Goal: Register for event/course

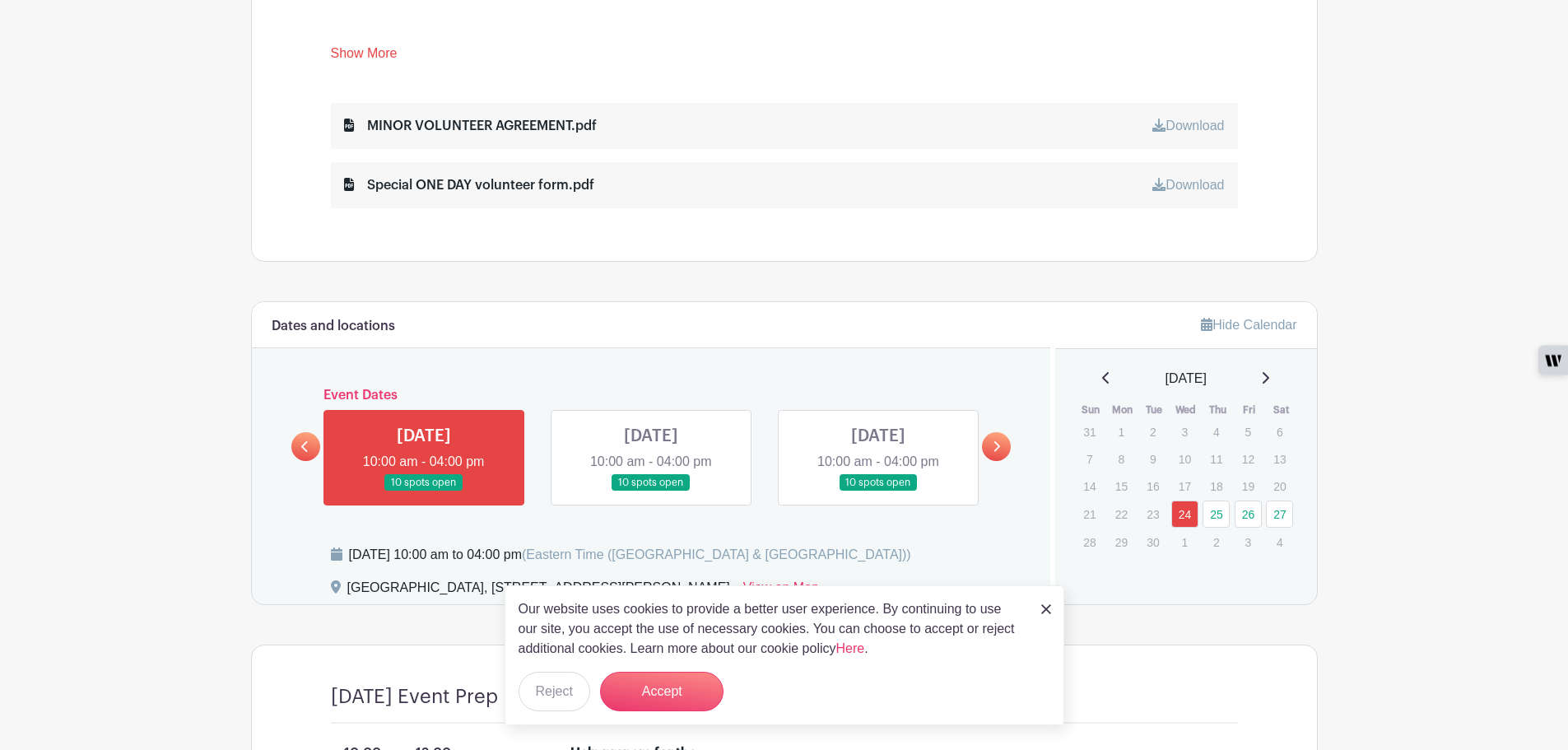
scroll to position [1071, 0]
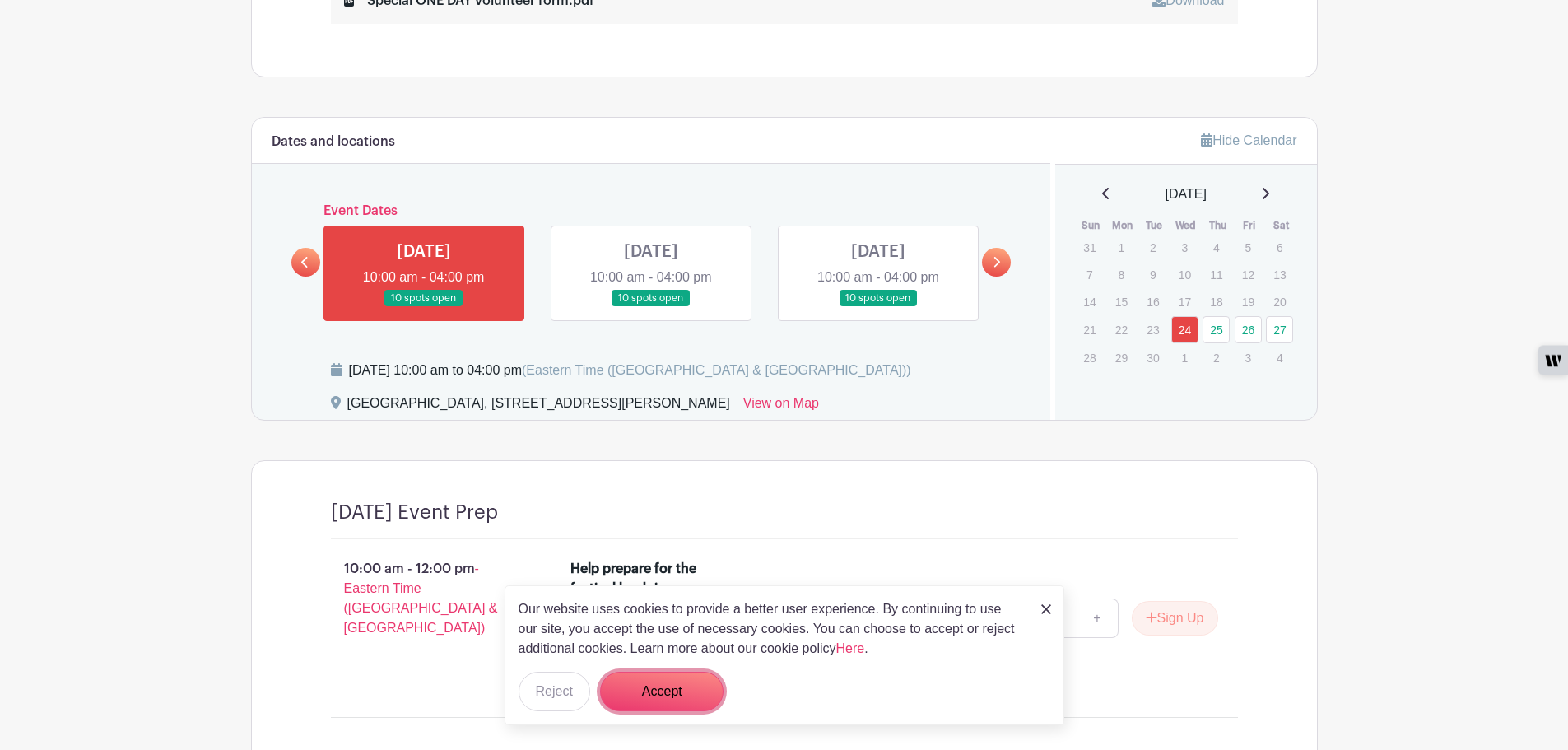
click at [654, 688] on button "Accept" at bounding box center [662, 692] width 124 height 40
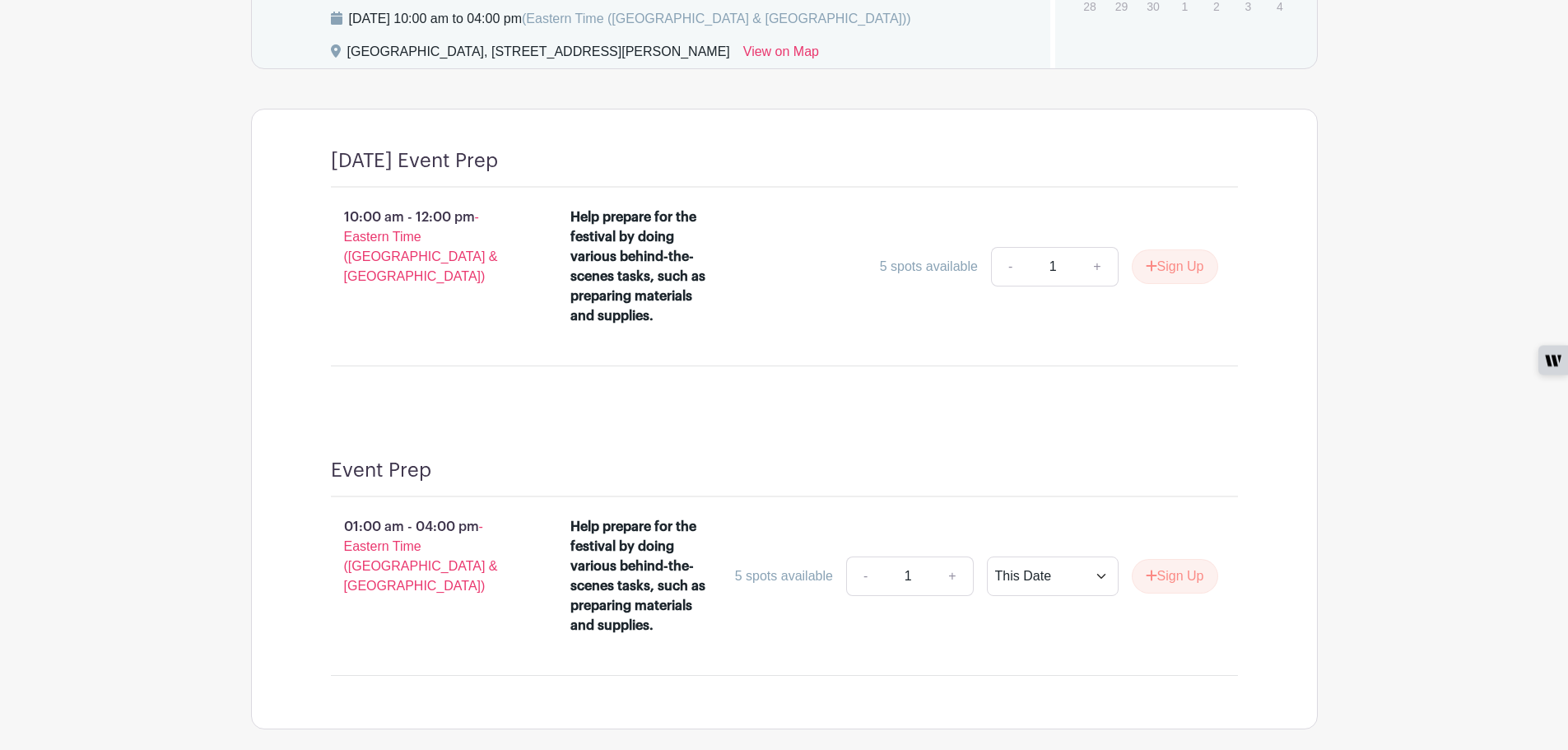
scroll to position [1339, 0]
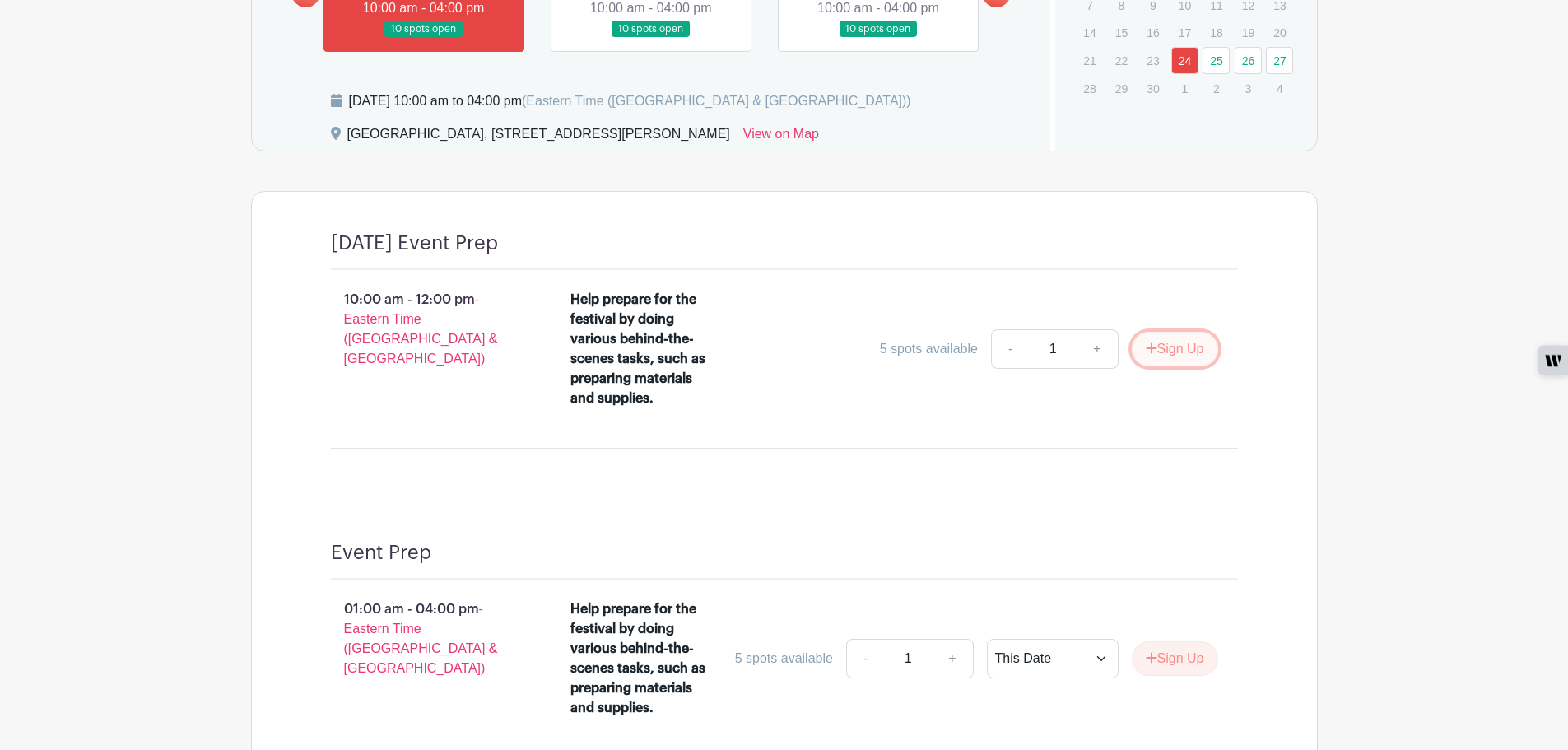
click at [1160, 349] on button "Sign Up" at bounding box center [1175, 349] width 87 height 35
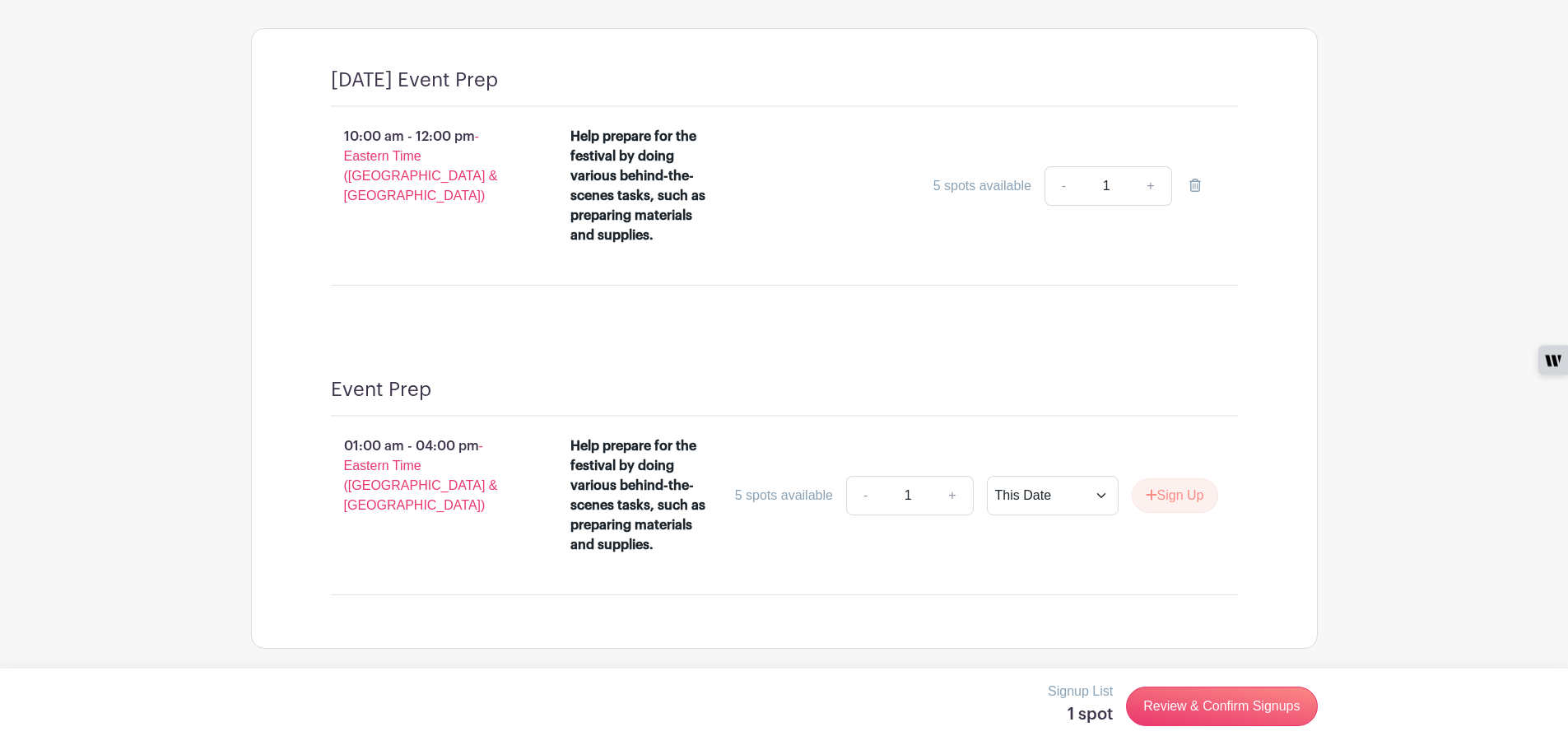
scroll to position [1504, 0]
click at [1245, 696] on link "Review & Confirm Signups" at bounding box center [1221, 707] width 191 height 40
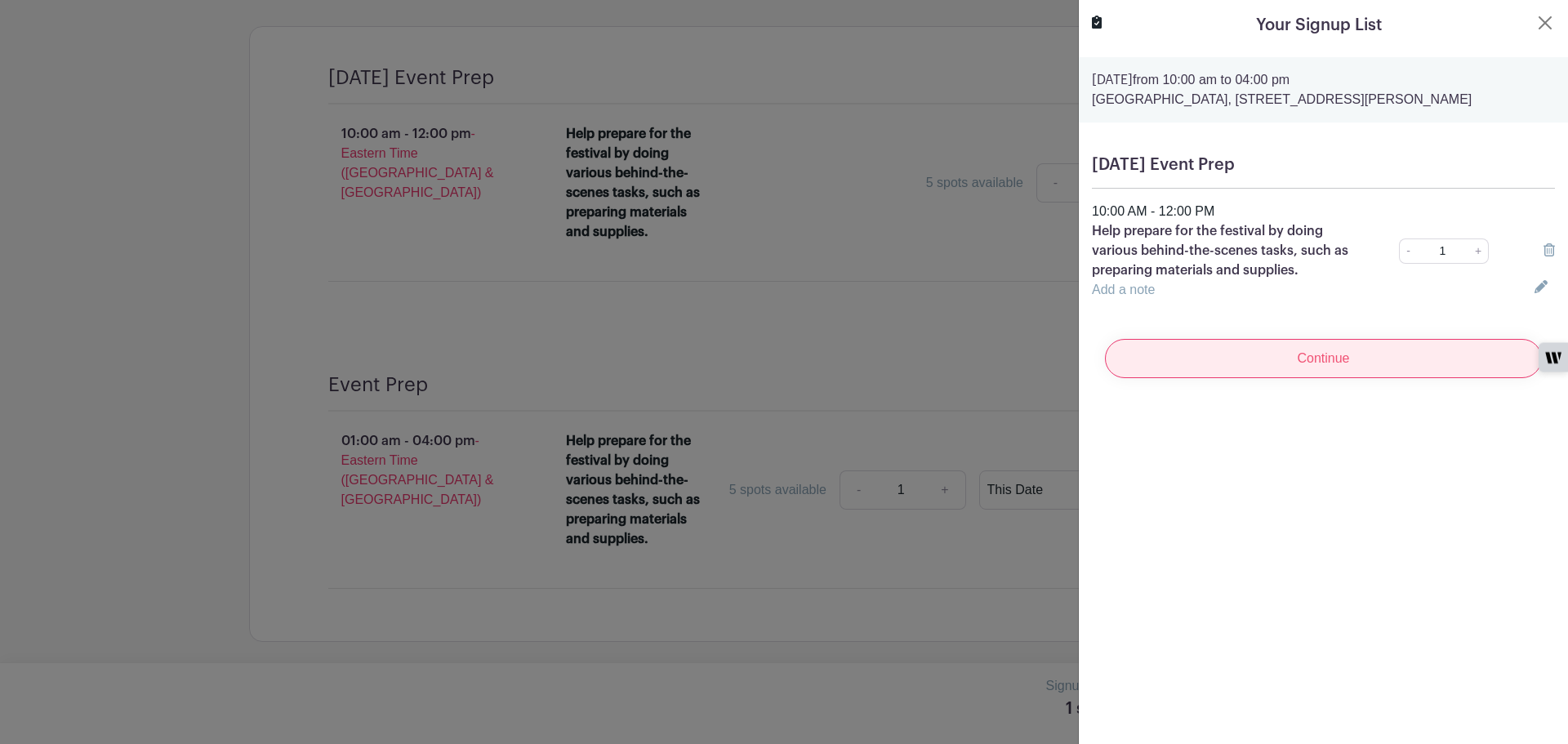
click at [1427, 356] on input "Continue" at bounding box center [1322, 359] width 437 height 40
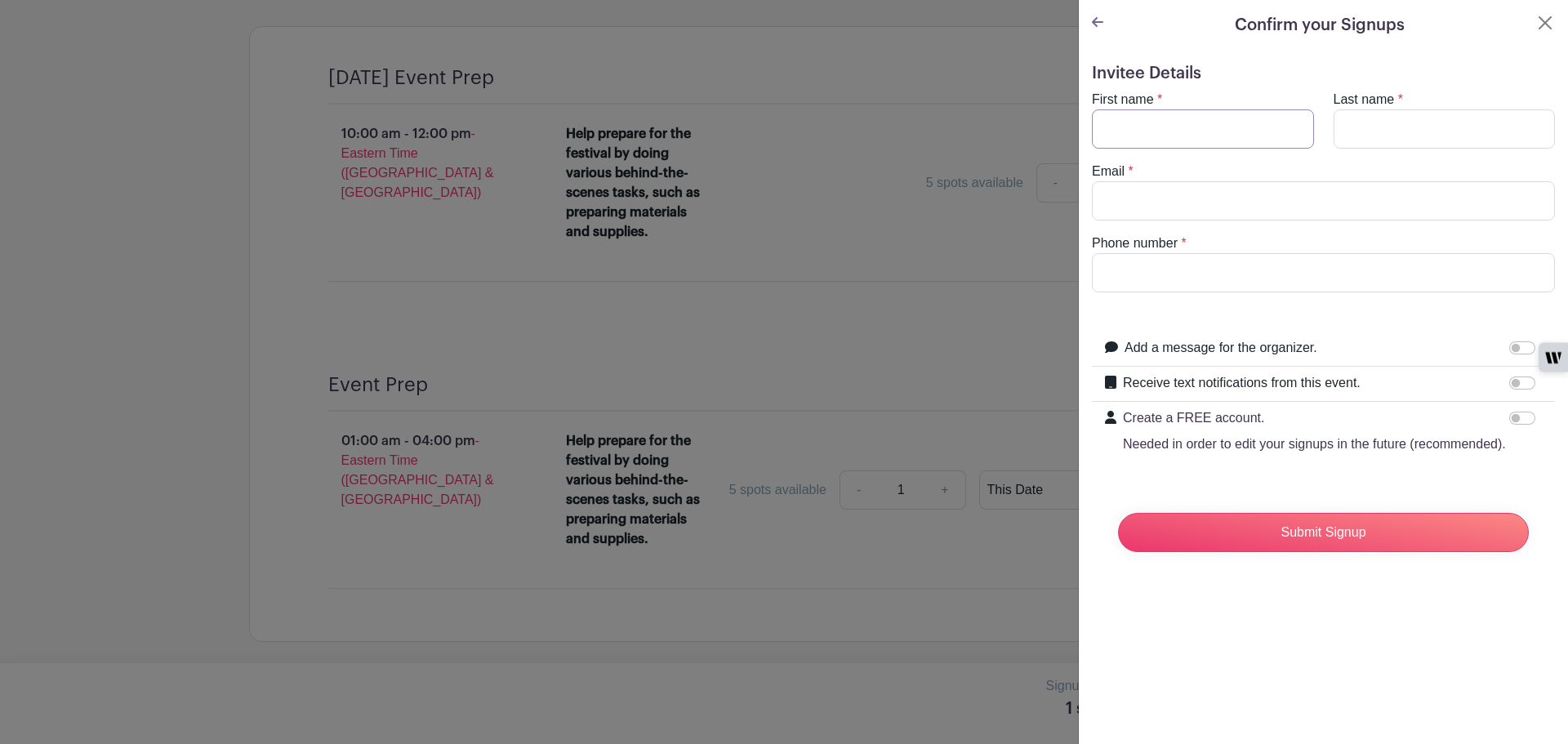
click at [1207, 132] on input "First name" at bounding box center [1202, 129] width 222 height 40
type input "[PERSON_NAME]"
type input "hood"
type input "[EMAIL_ADDRESS][DOMAIN_NAME]"
type input "5713192093"
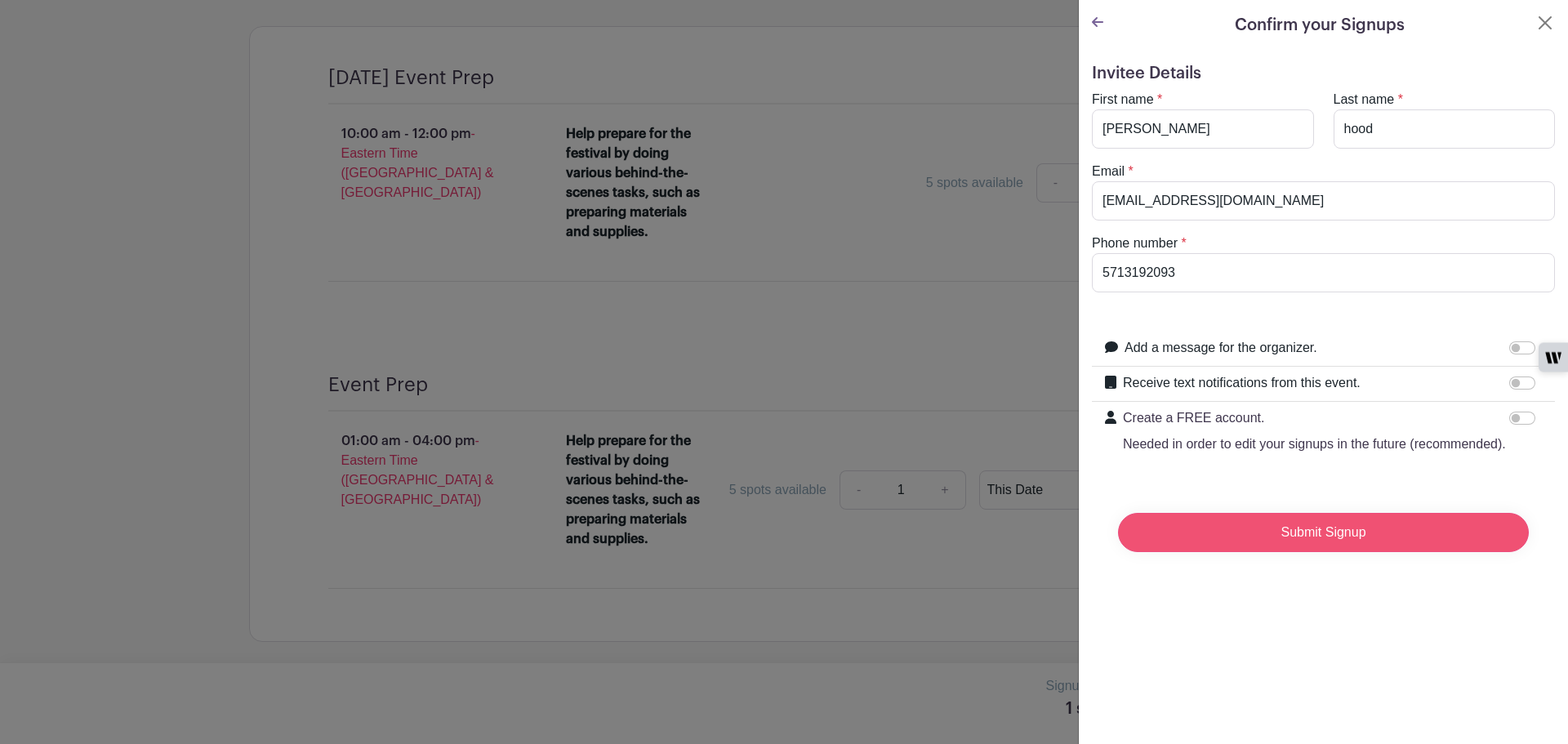
click at [1326, 547] on input "Submit Signup" at bounding box center [1323, 533] width 411 height 40
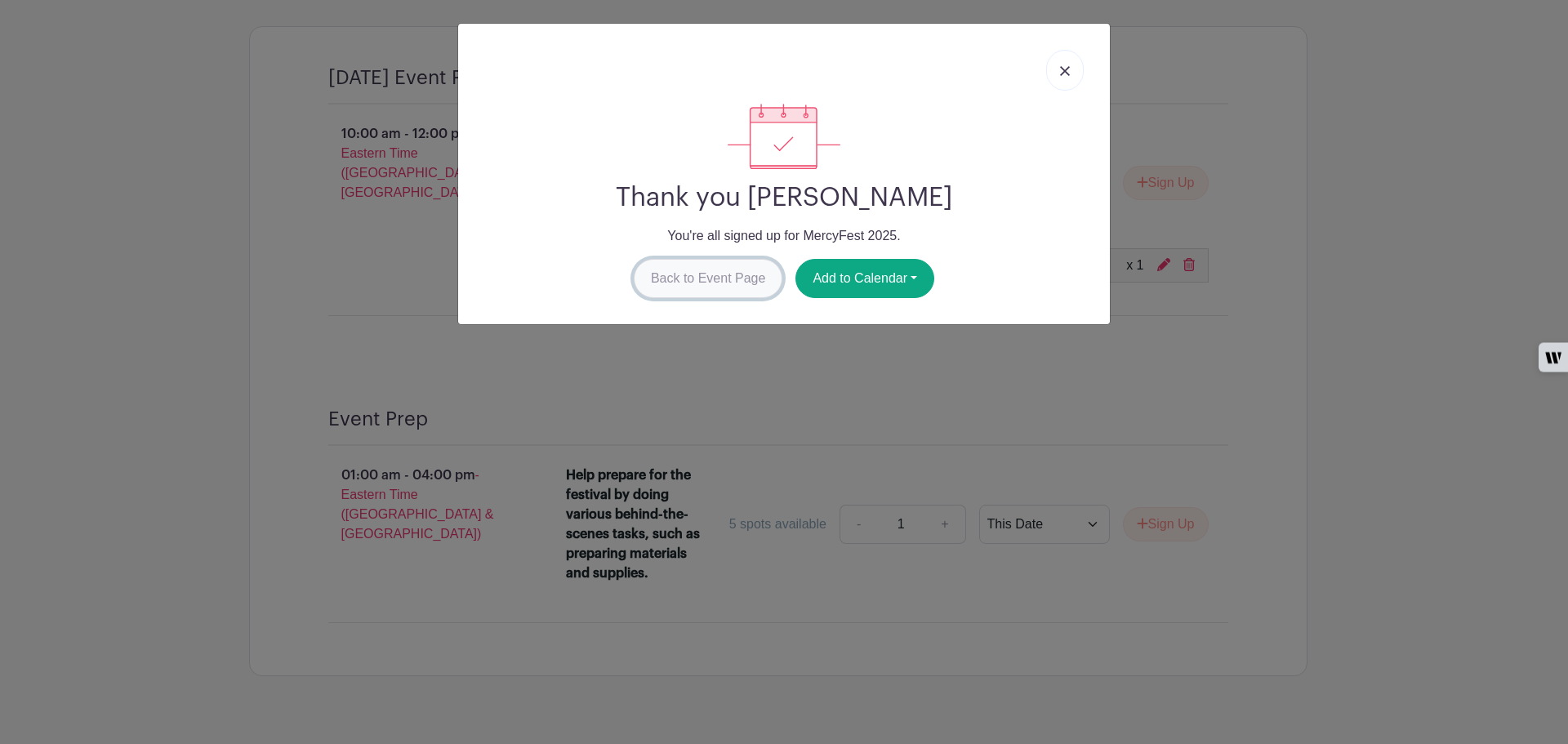
click at [751, 278] on link "Back to Event Page" at bounding box center [708, 278] width 150 height 40
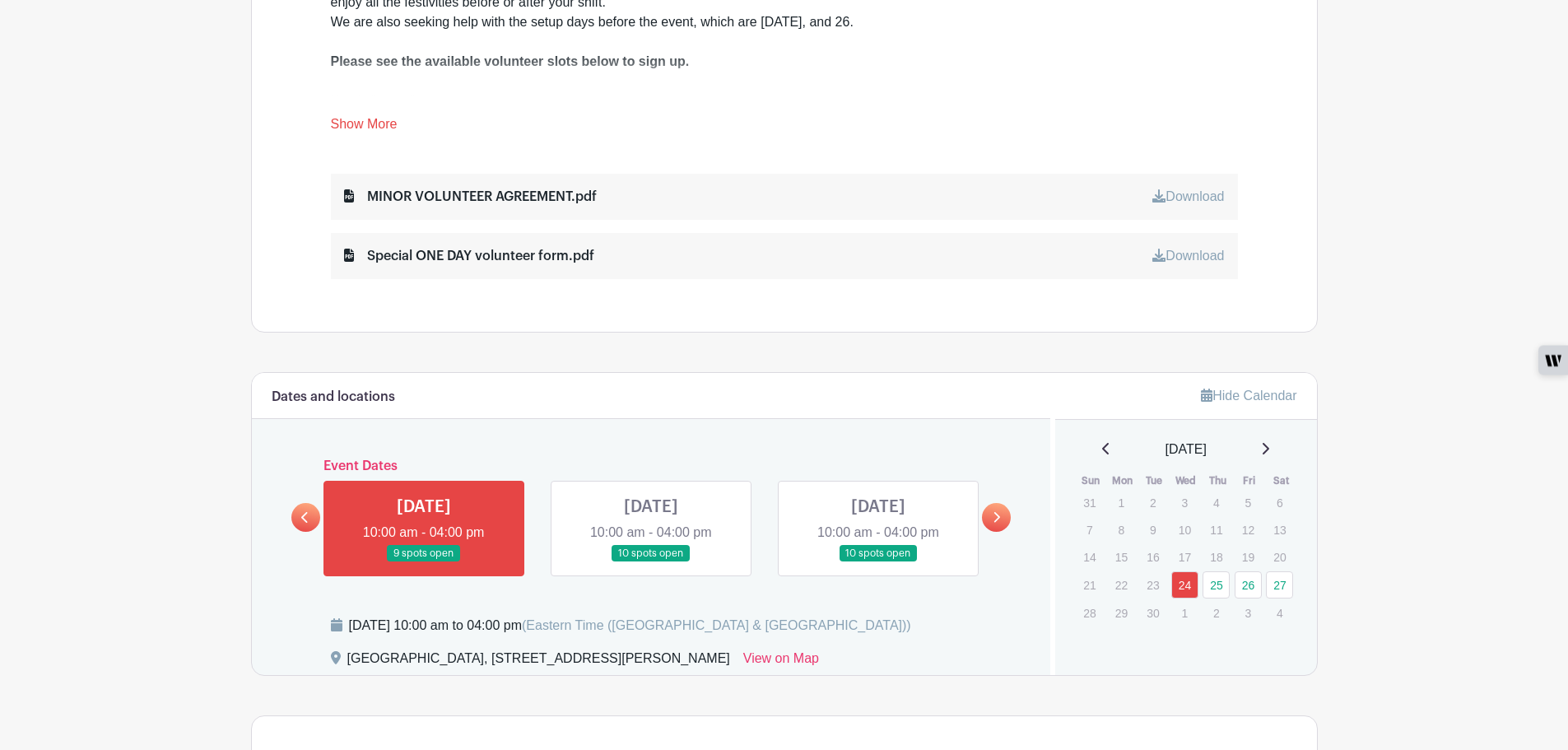
scroll to position [633, 0]
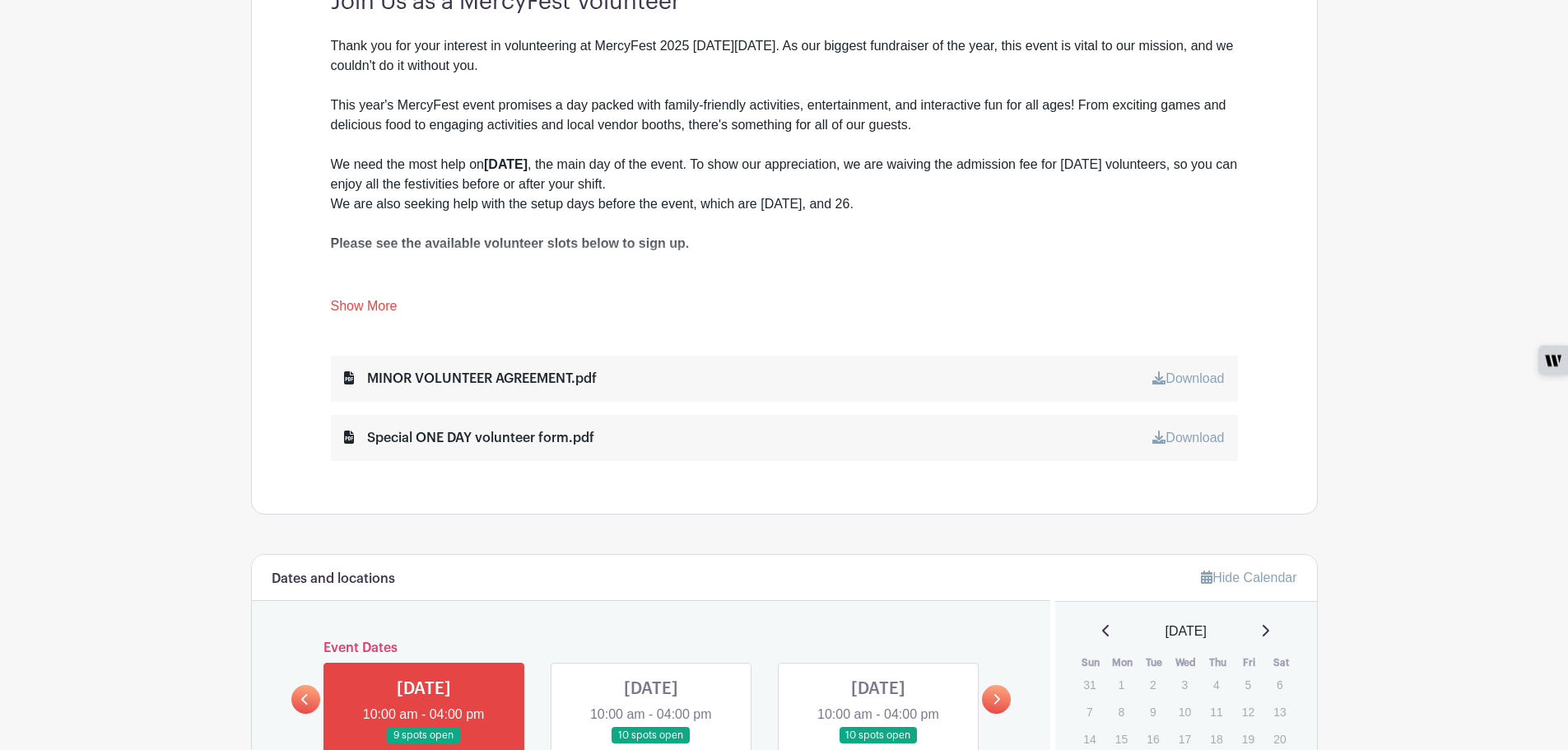
click at [360, 302] on link "Show More" at bounding box center [363, 309] width 67 height 21
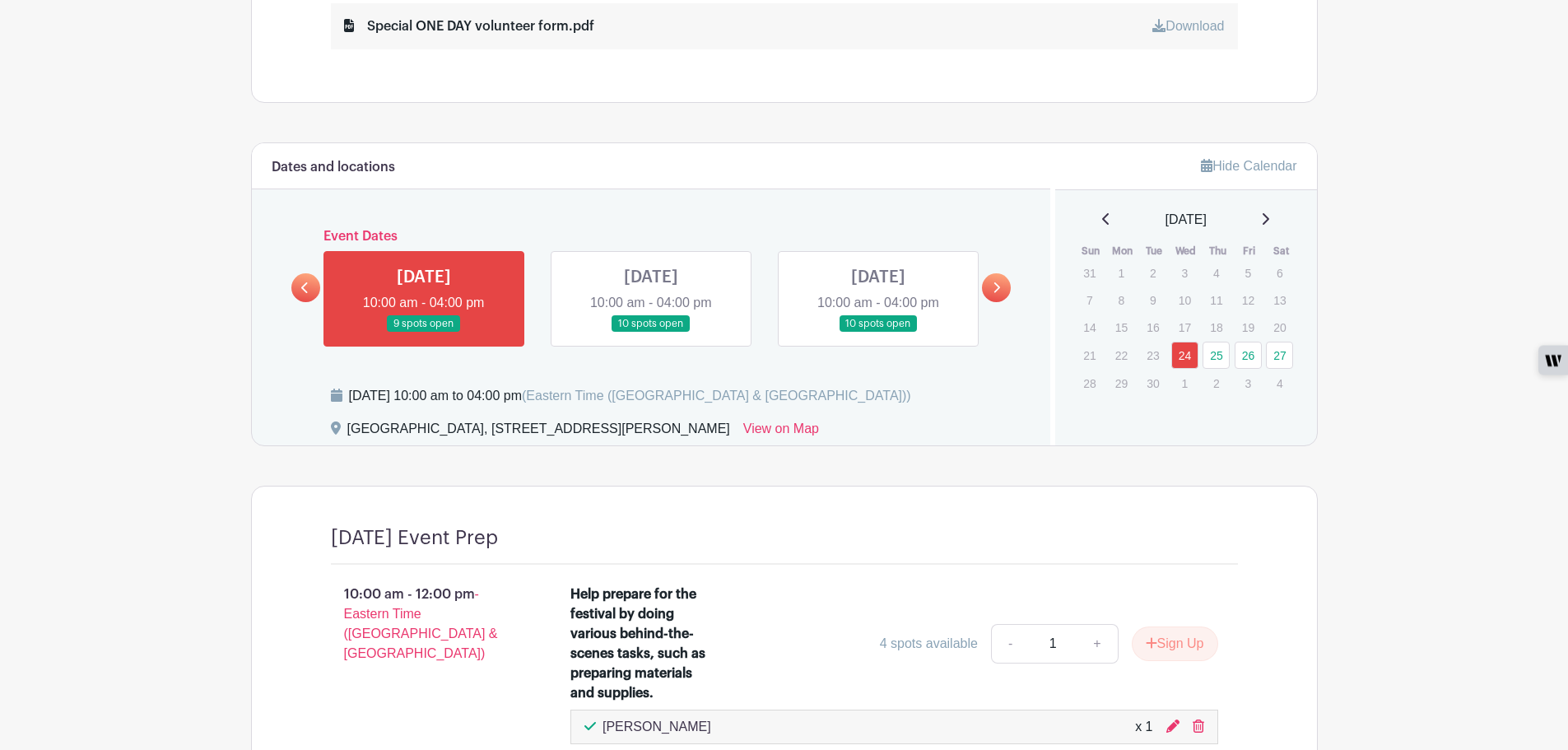
scroll to position [1186, 0]
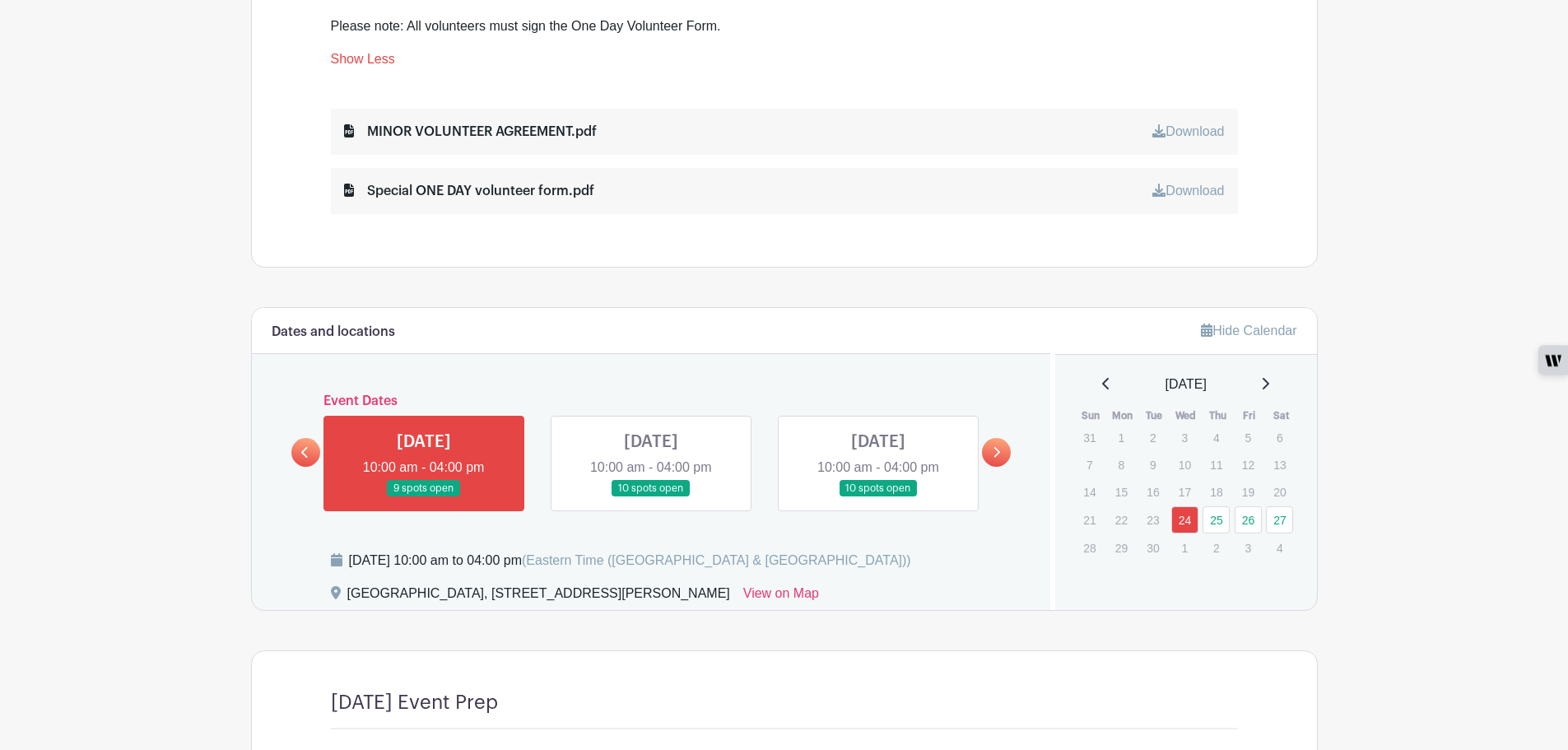
click at [996, 450] on icon at bounding box center [997, 452] width 7 height 11
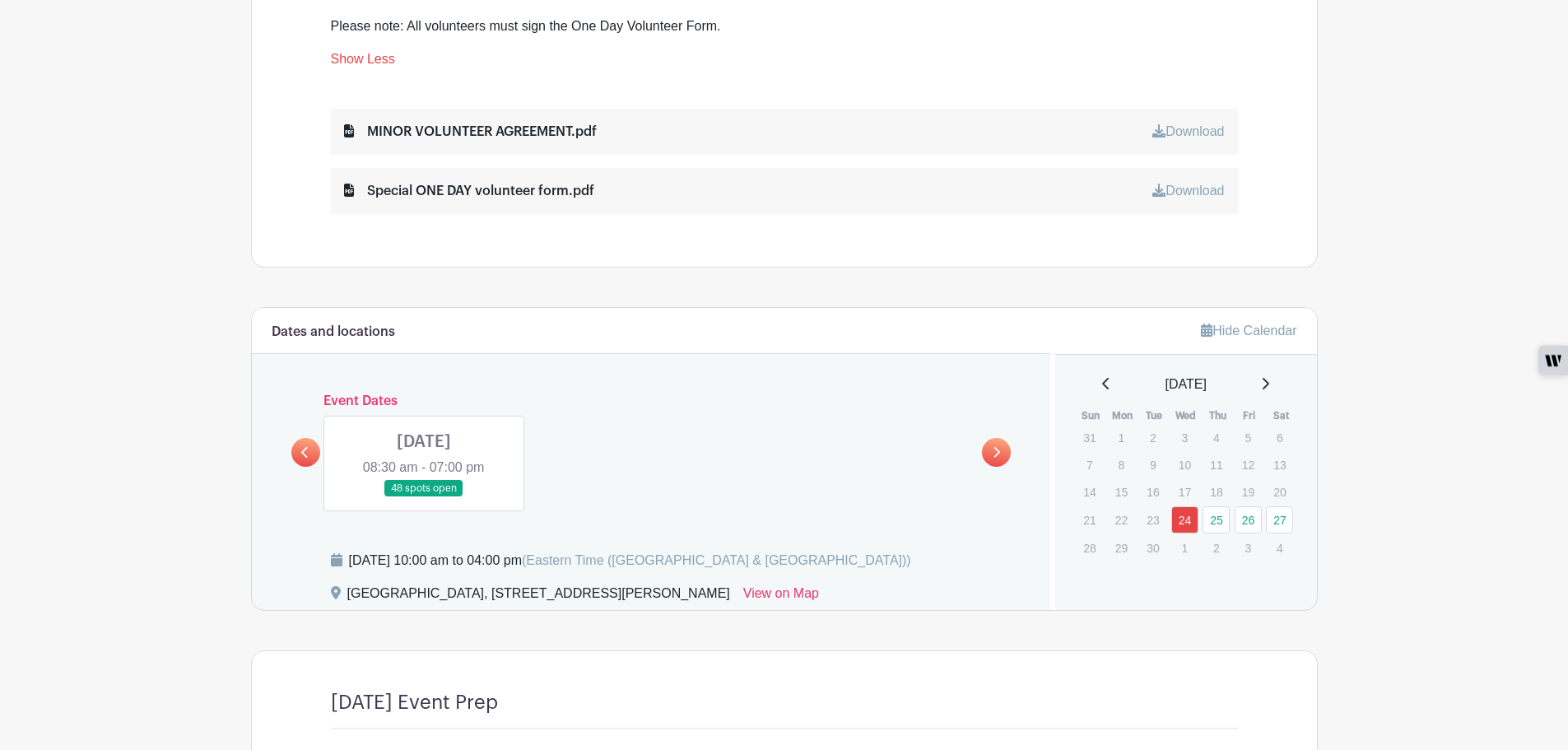
click at [424, 497] on link at bounding box center [424, 497] width 0 height 0
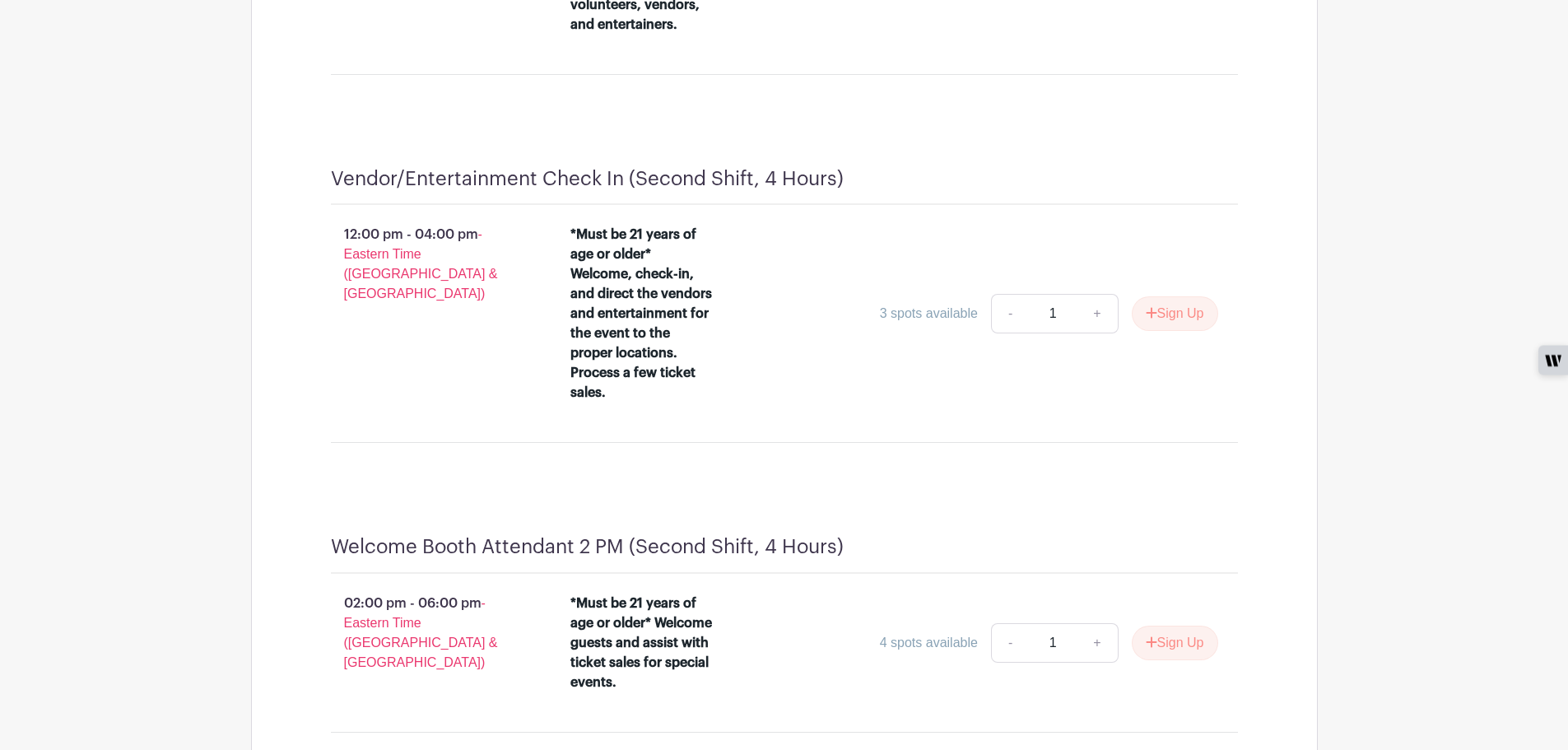
scroll to position [4311, 0]
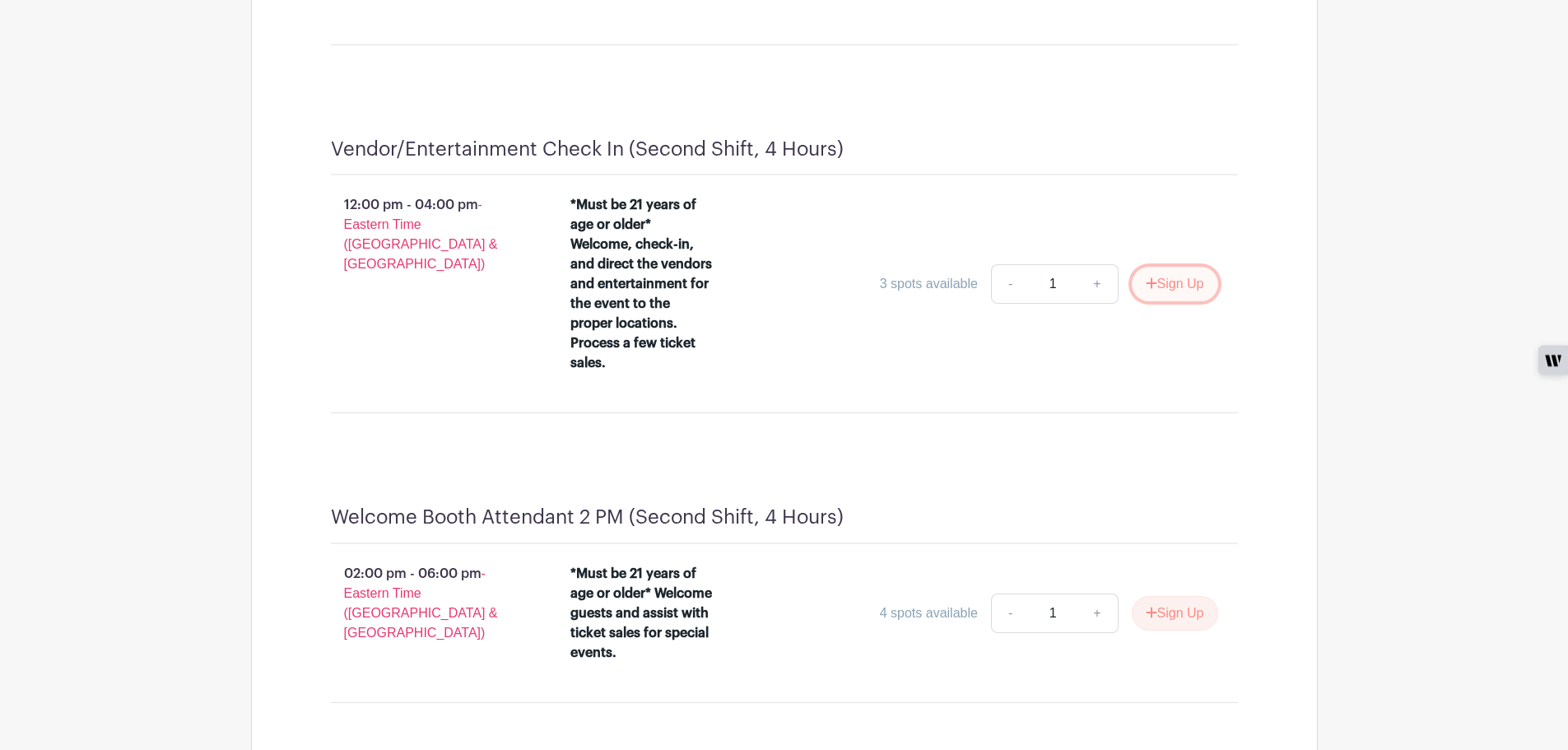
click at [1175, 294] on button "Sign Up" at bounding box center [1175, 284] width 87 height 35
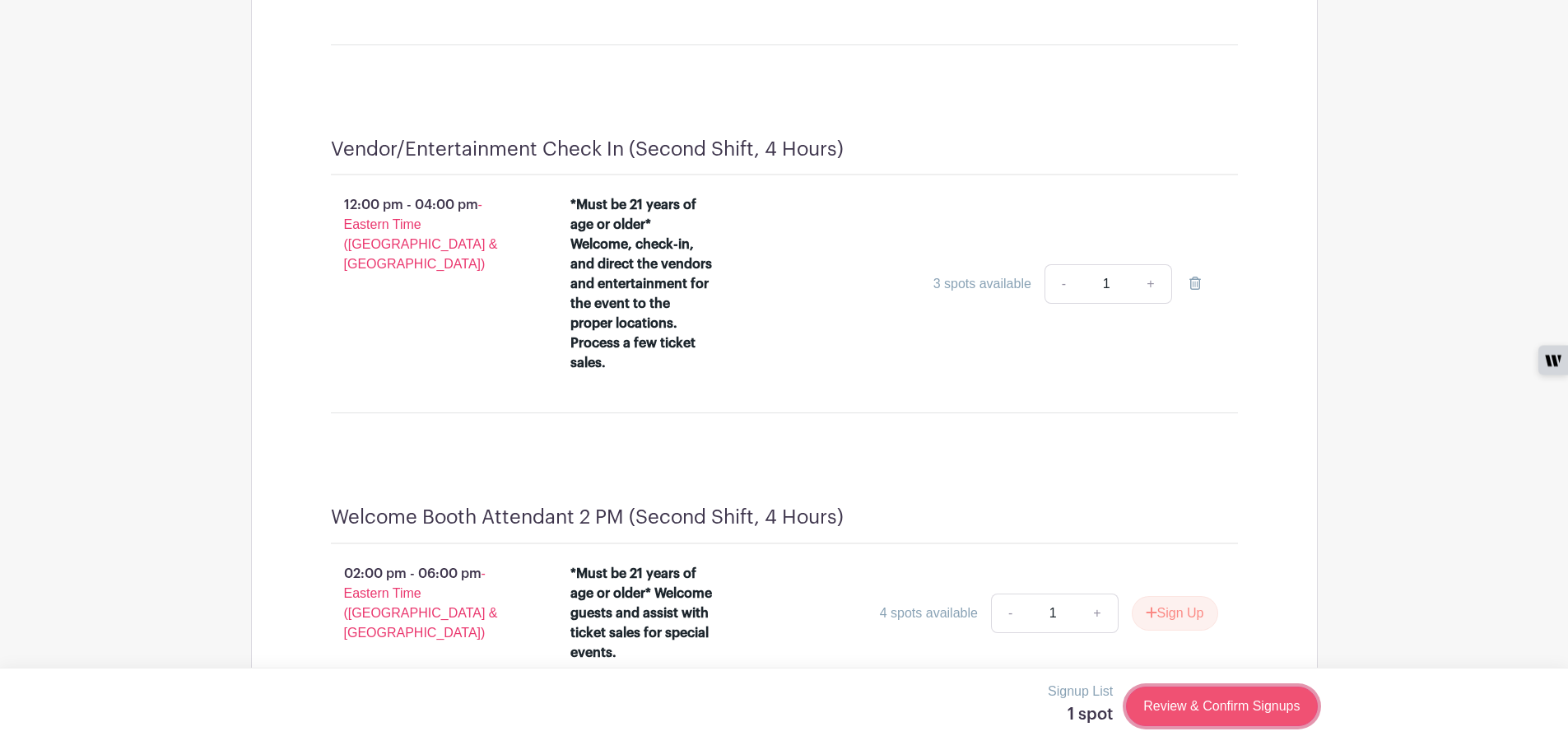
click at [1209, 710] on link "Review & Confirm Signups" at bounding box center [1221, 707] width 191 height 40
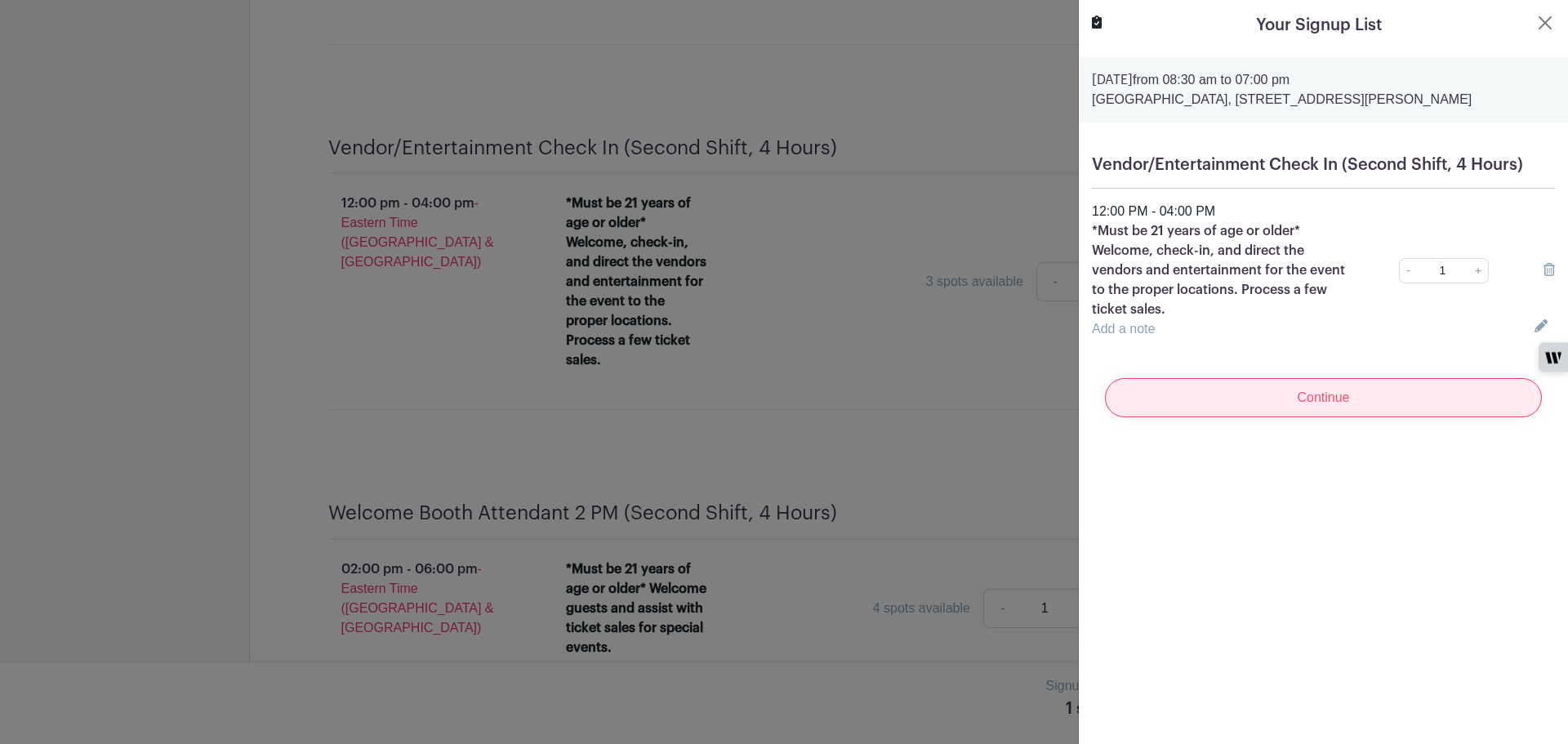
click at [1352, 383] on input "Continue" at bounding box center [1322, 398] width 437 height 40
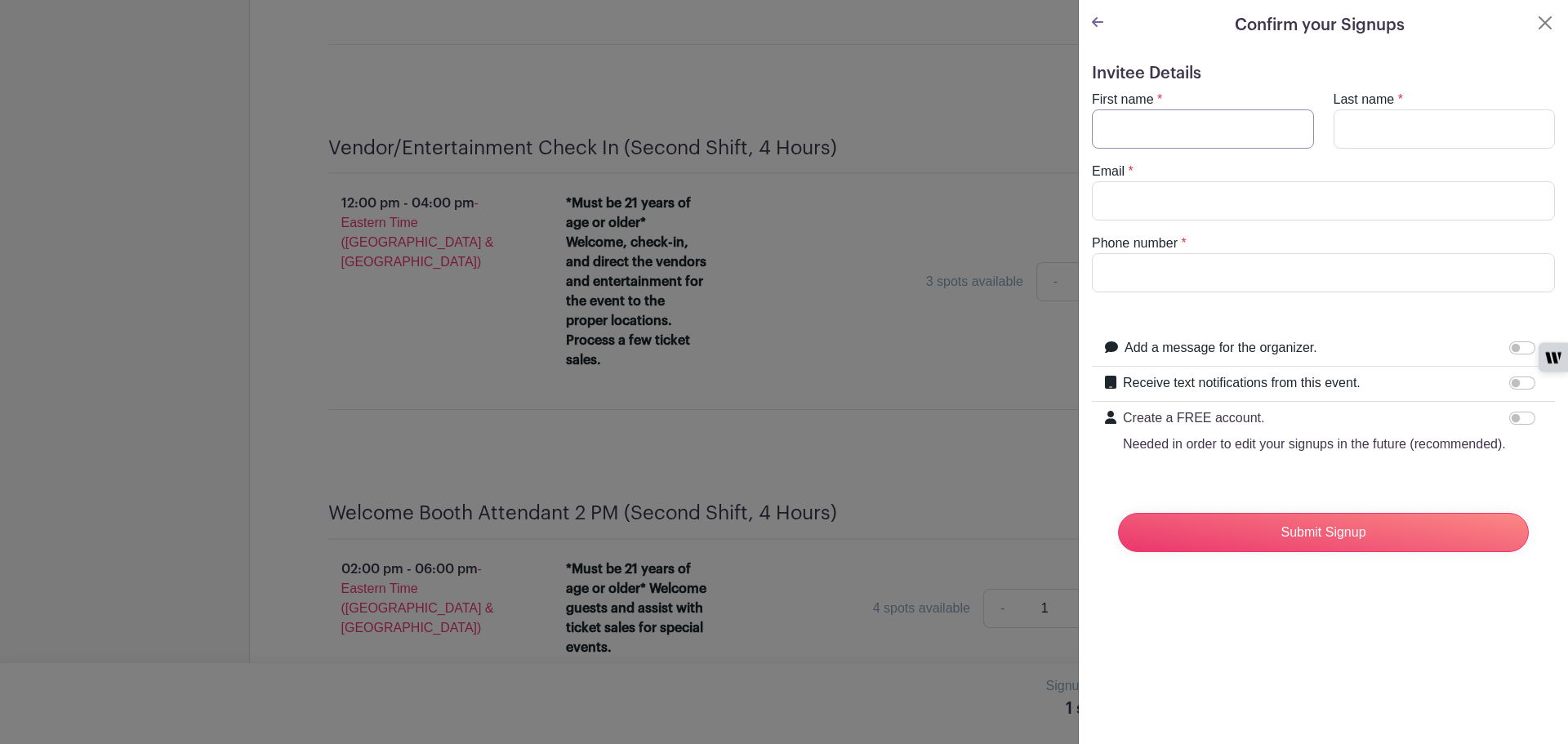
click at [1238, 128] on input "First name" at bounding box center [1202, 129] width 222 height 40
type input "[PERSON_NAME]"
type input "hood"
type input "[EMAIL_ADDRESS][DOMAIN_NAME]"
type input "5713192093"
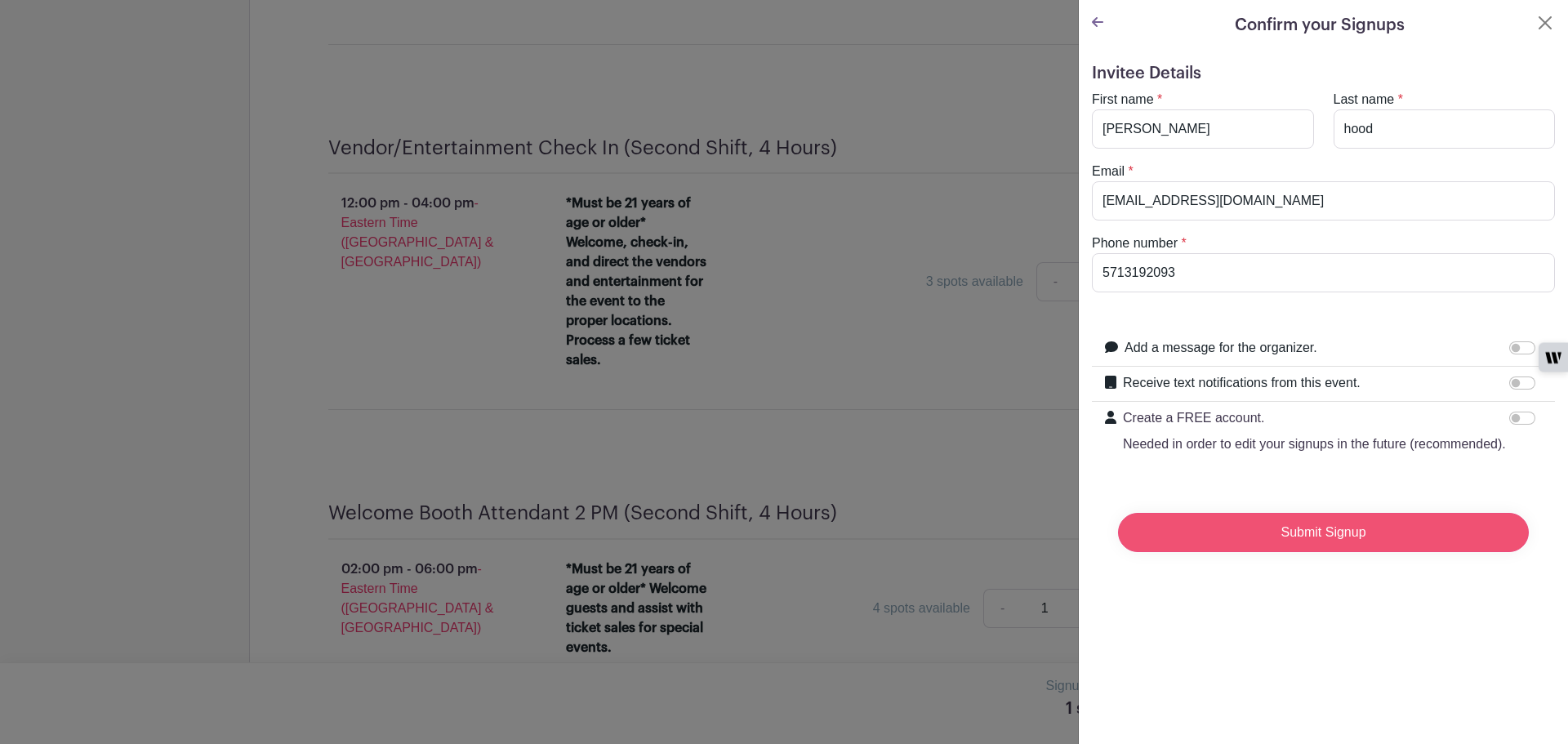
click at [1356, 542] on input "Submit Signup" at bounding box center [1323, 533] width 411 height 40
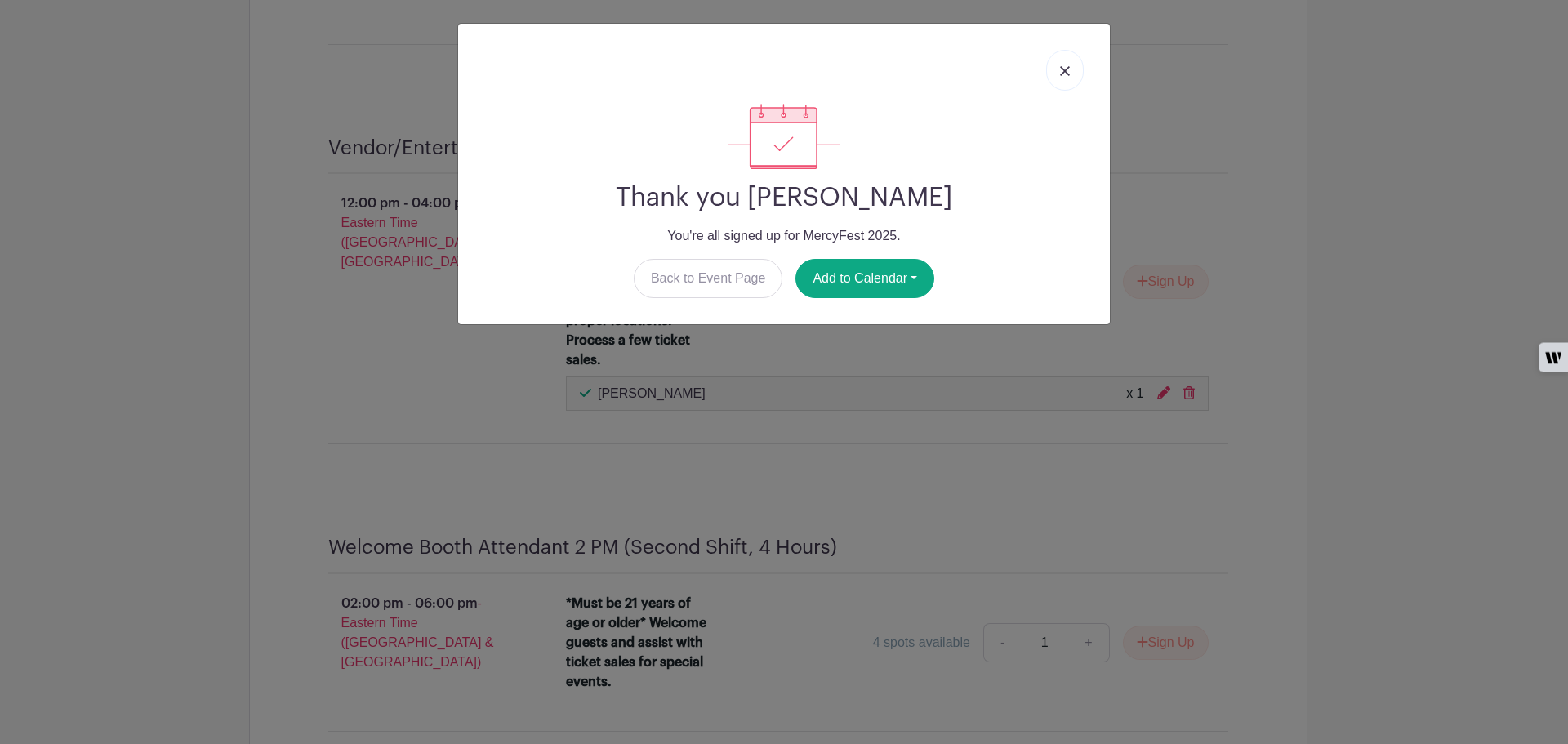
click at [1063, 67] on img at bounding box center [1065, 71] width 10 height 10
